Goal: Check status: Check status

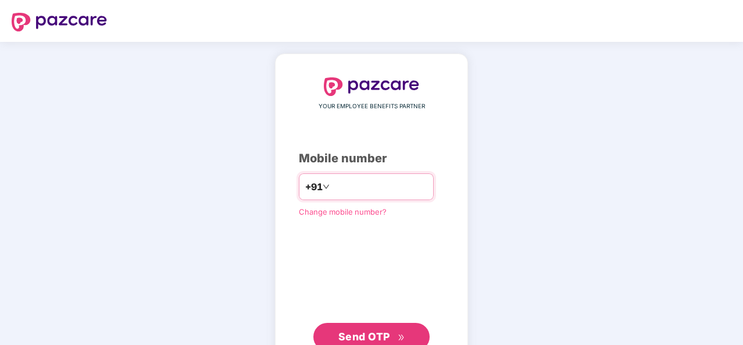
type input "**********"
click at [352, 324] on button "Send OTP" at bounding box center [371, 337] width 116 height 28
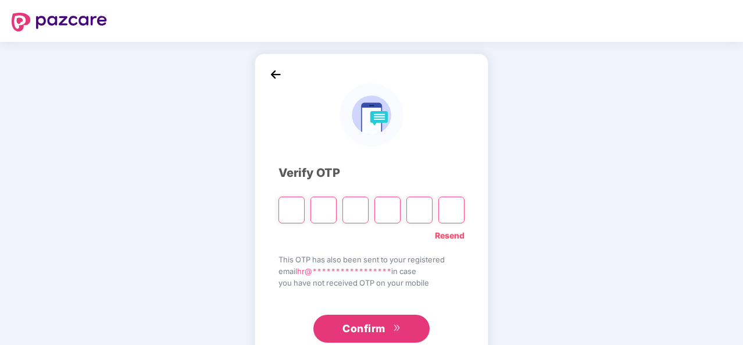
type input "*"
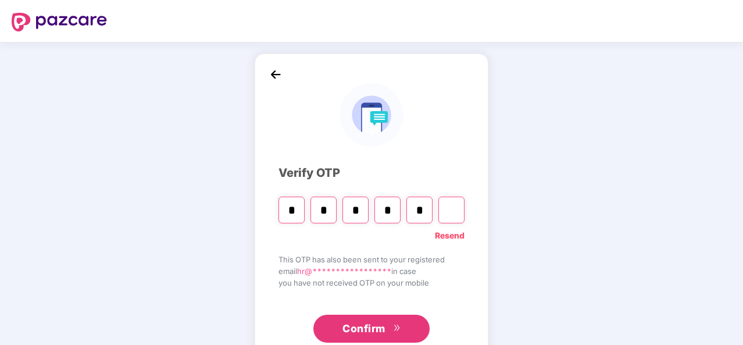
type input "*"
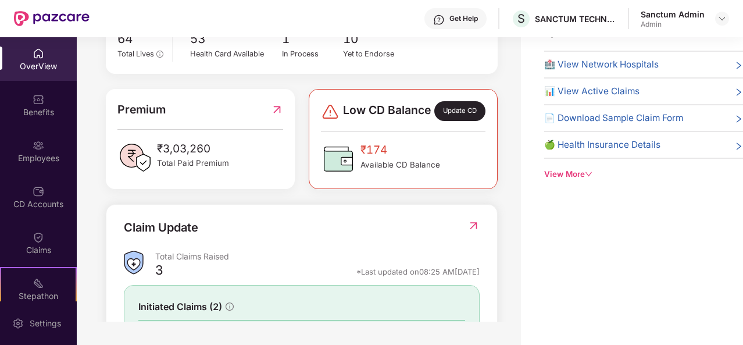
scroll to position [216, 0]
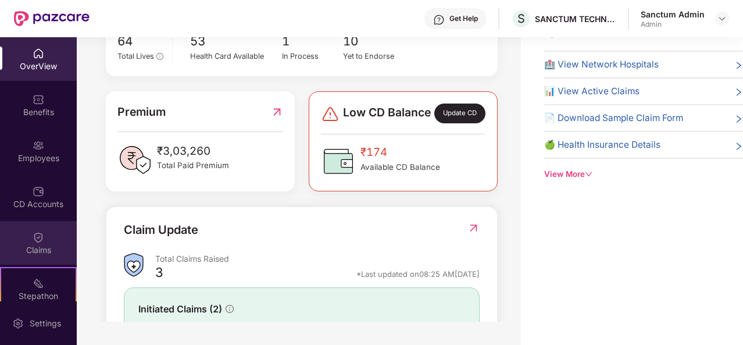
click at [27, 231] on div "Claims" at bounding box center [38, 243] width 77 height 44
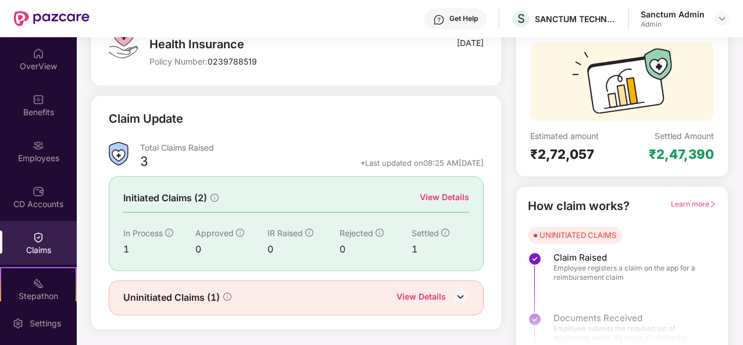
scroll to position [109, 0]
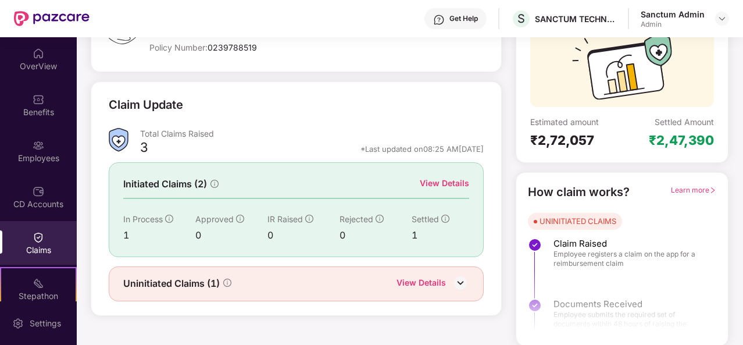
click at [437, 186] on div "View Details" at bounding box center [444, 183] width 49 height 13
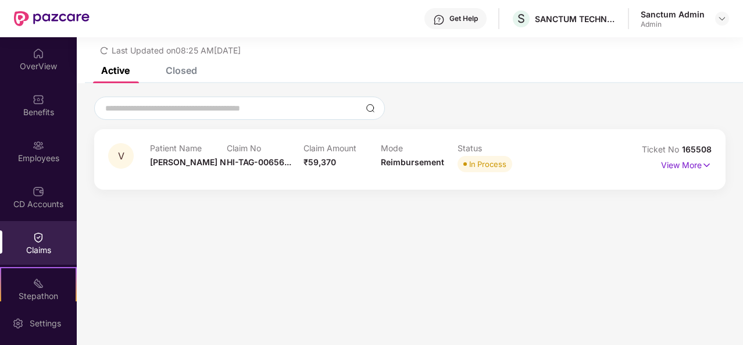
scroll to position [37, 0]
click at [694, 161] on p "View More" at bounding box center [686, 164] width 51 height 16
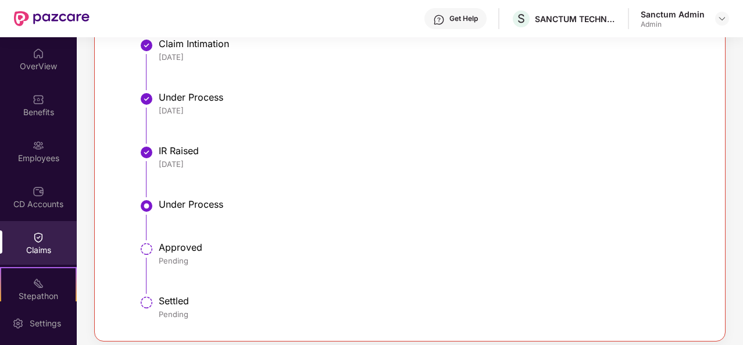
scroll to position [439, 0]
